Goal: Task Accomplishment & Management: Use online tool/utility

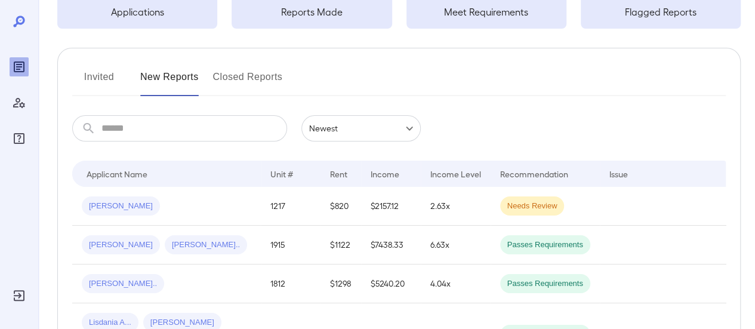
scroll to position [119, 0]
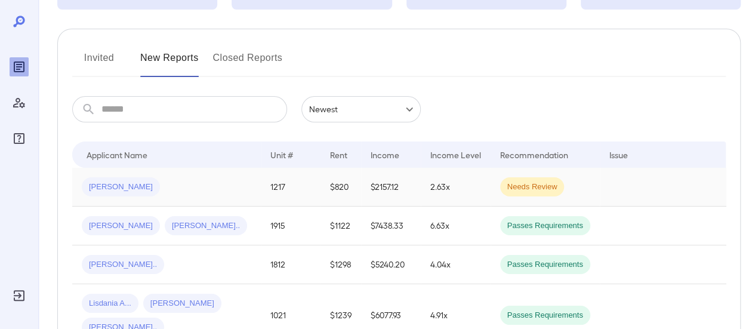
click at [321, 175] on td "$820" at bounding box center [341, 187] width 41 height 39
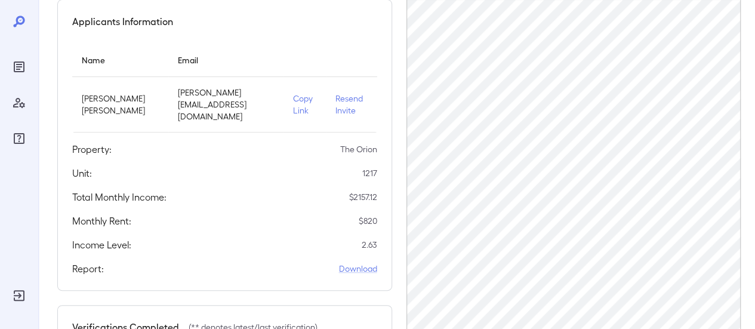
scroll to position [119, 0]
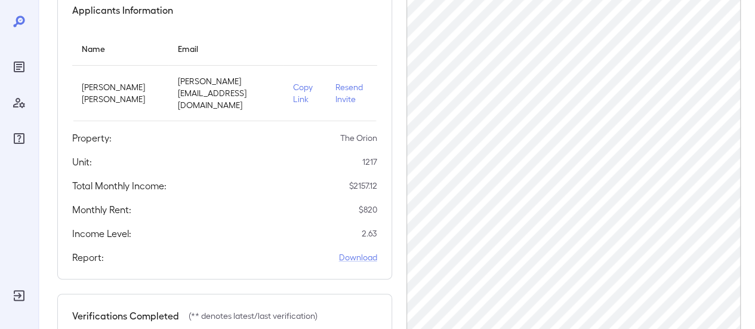
click at [299, 91] on p "Copy Link" at bounding box center [304, 93] width 23 height 24
click at [296, 93] on p "Copy Link" at bounding box center [304, 93] width 23 height 24
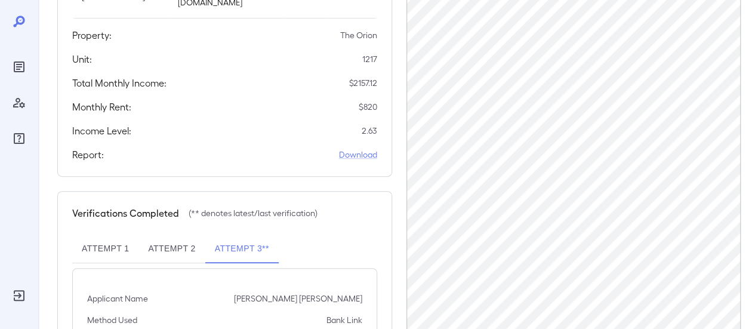
scroll to position [293, 0]
